Goal: Browse casually

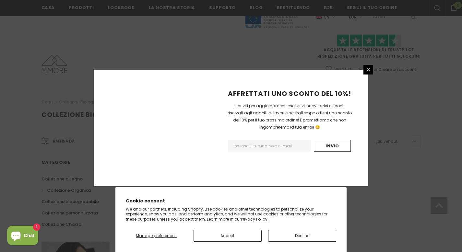
scroll to position [413, 0]
